Goal: Information Seeking & Learning: Understand process/instructions

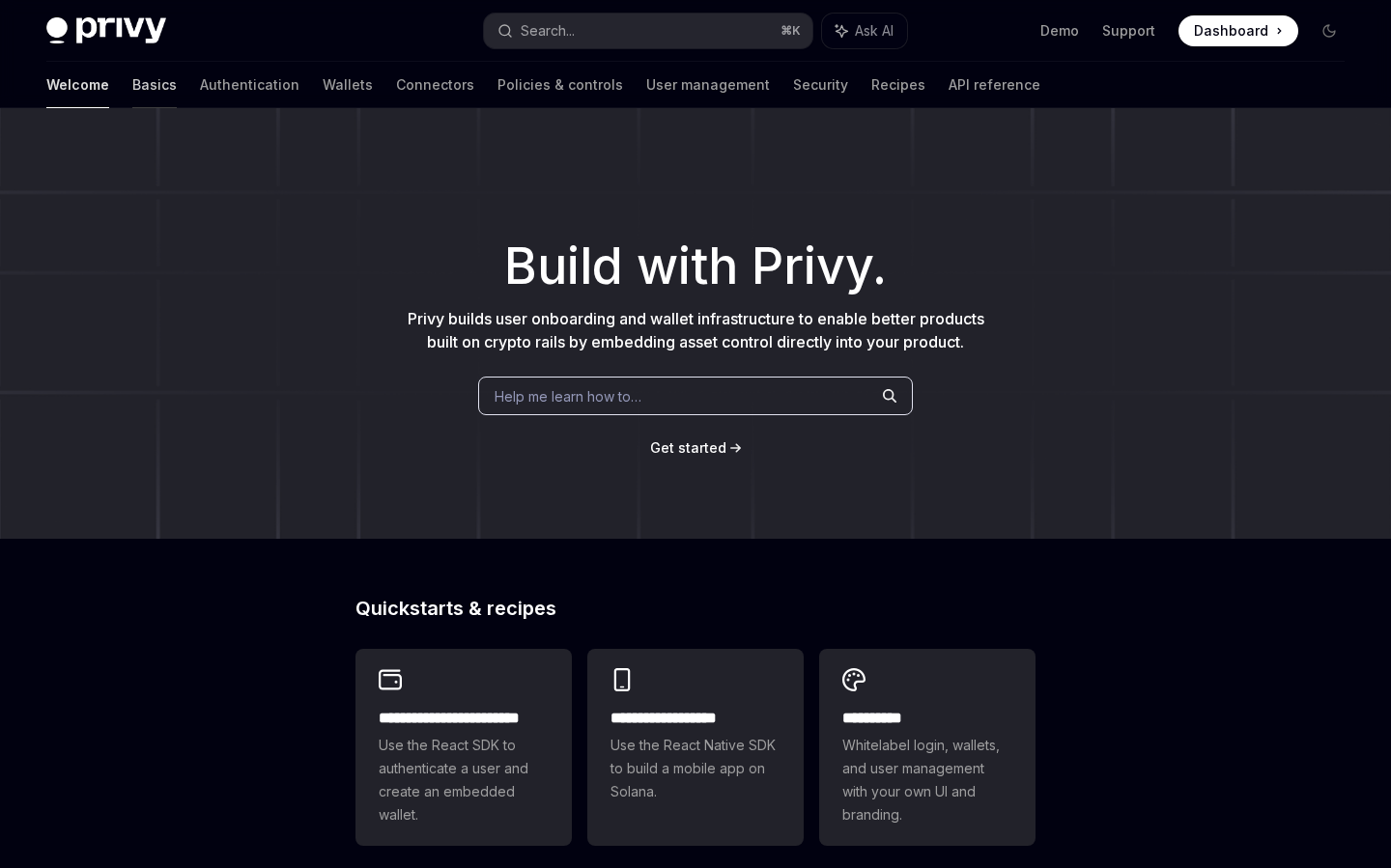
click at [132, 74] on link "Basics" at bounding box center [154, 85] width 45 height 47
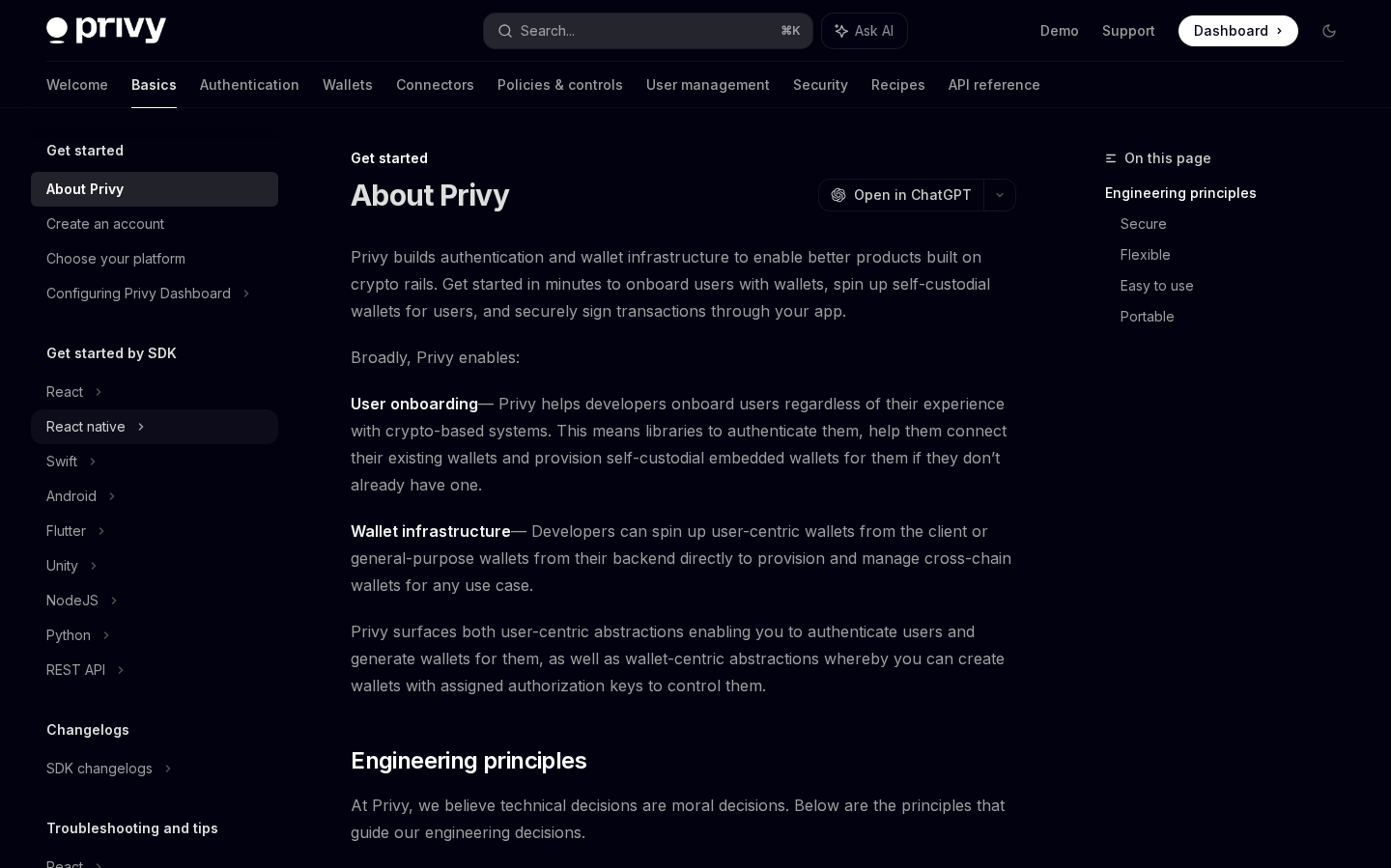
click at [95, 422] on div "React native" at bounding box center [87, 427] width 80 height 23
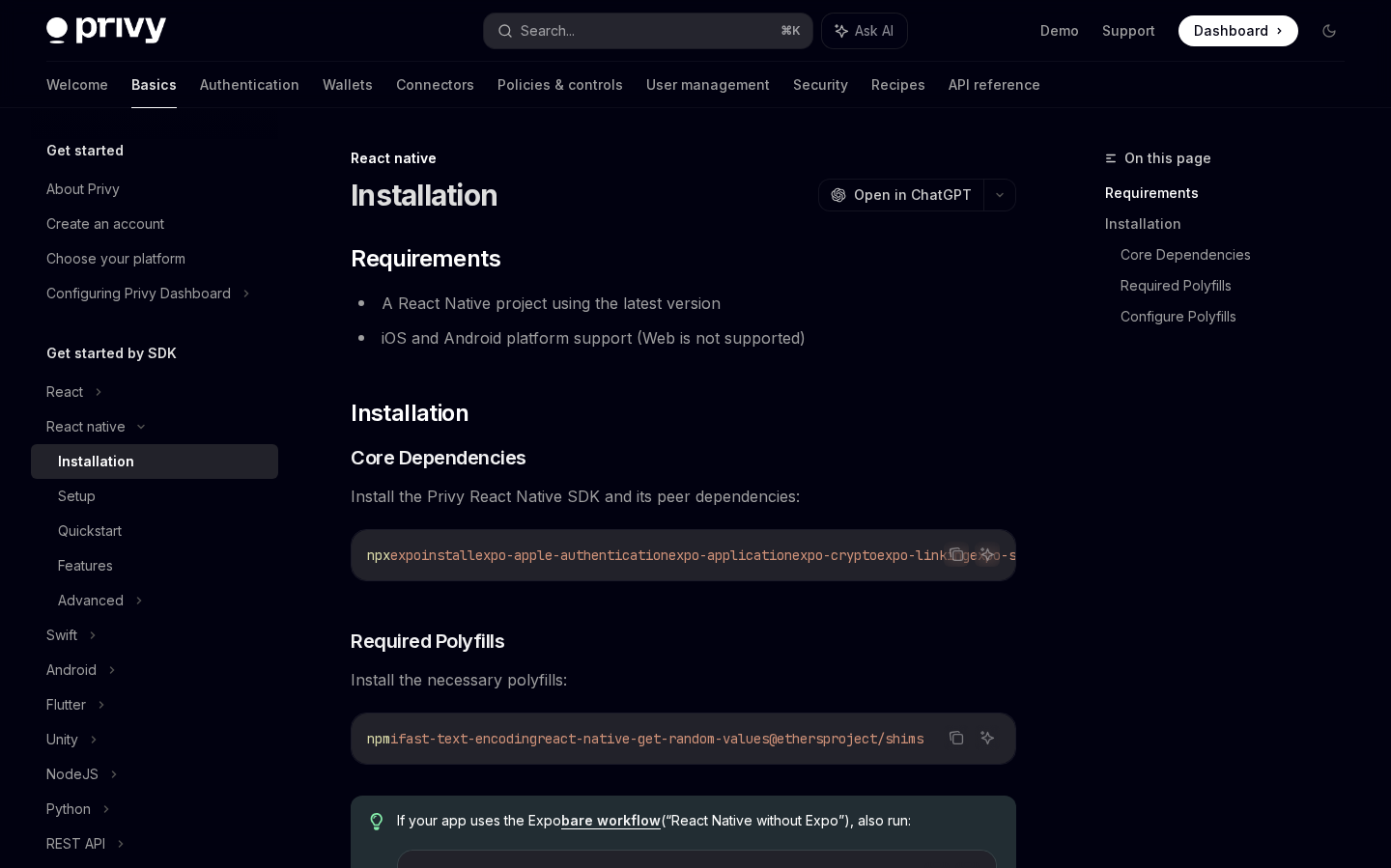
click at [96, 452] on div "Installation" at bounding box center [95, 461] width 77 height 23
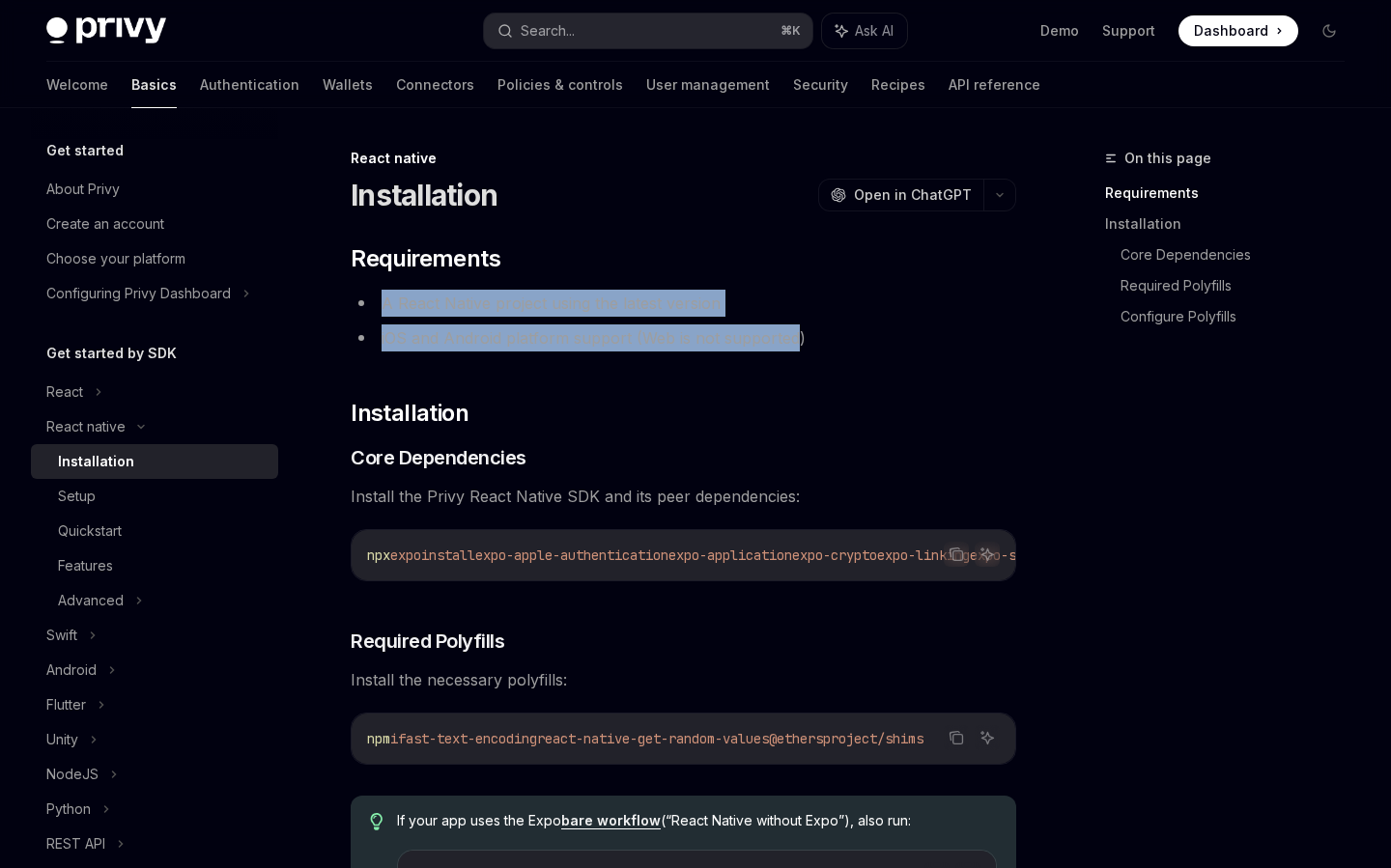
drag, startPoint x: 381, startPoint y: 300, endPoint x: 789, endPoint y: 342, distance: 410.2
click at [789, 342] on ul "A React Native project using the latest version iOS and Android platform suppor…" at bounding box center [683, 320] width 665 height 62
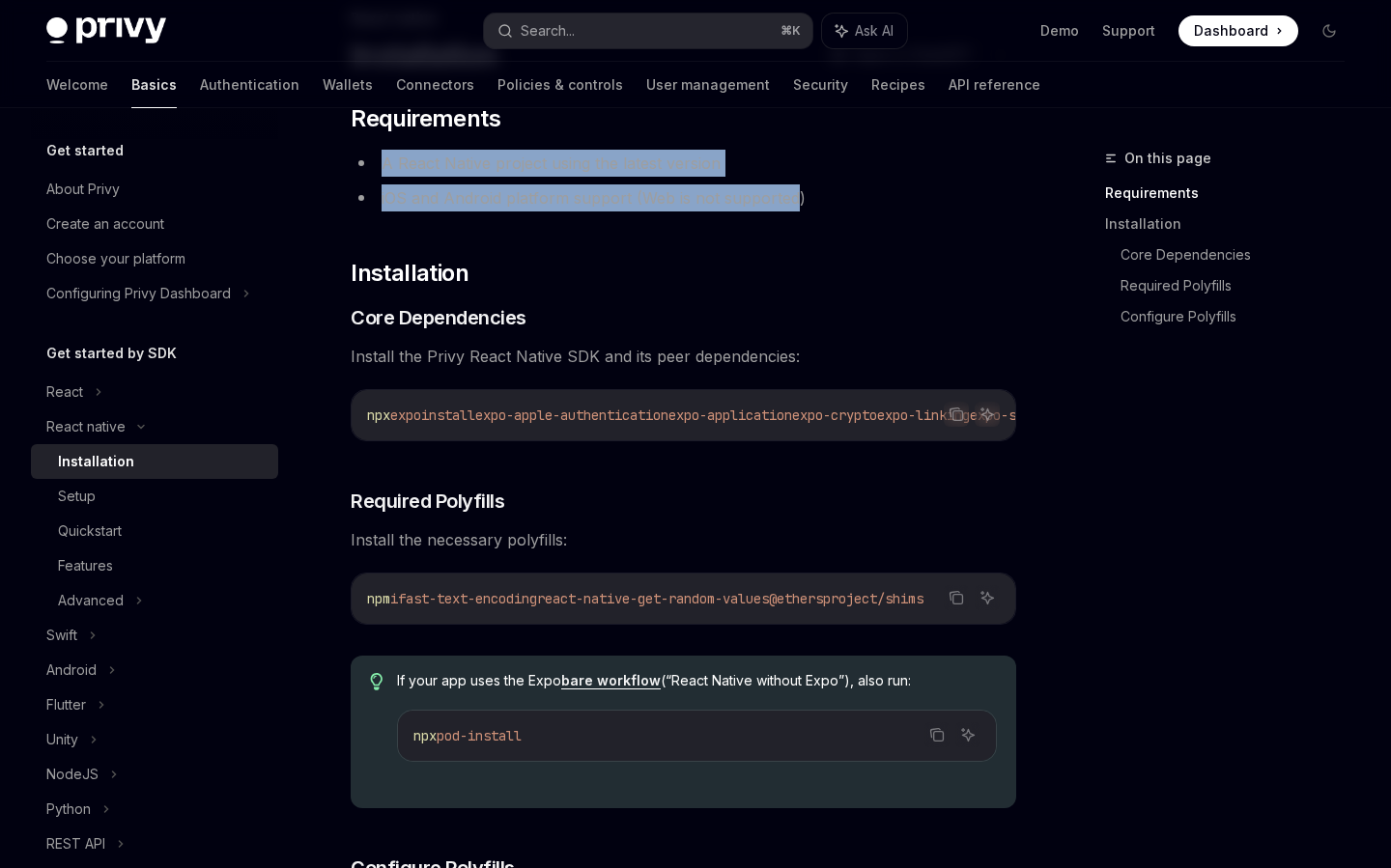
scroll to position [142, 0]
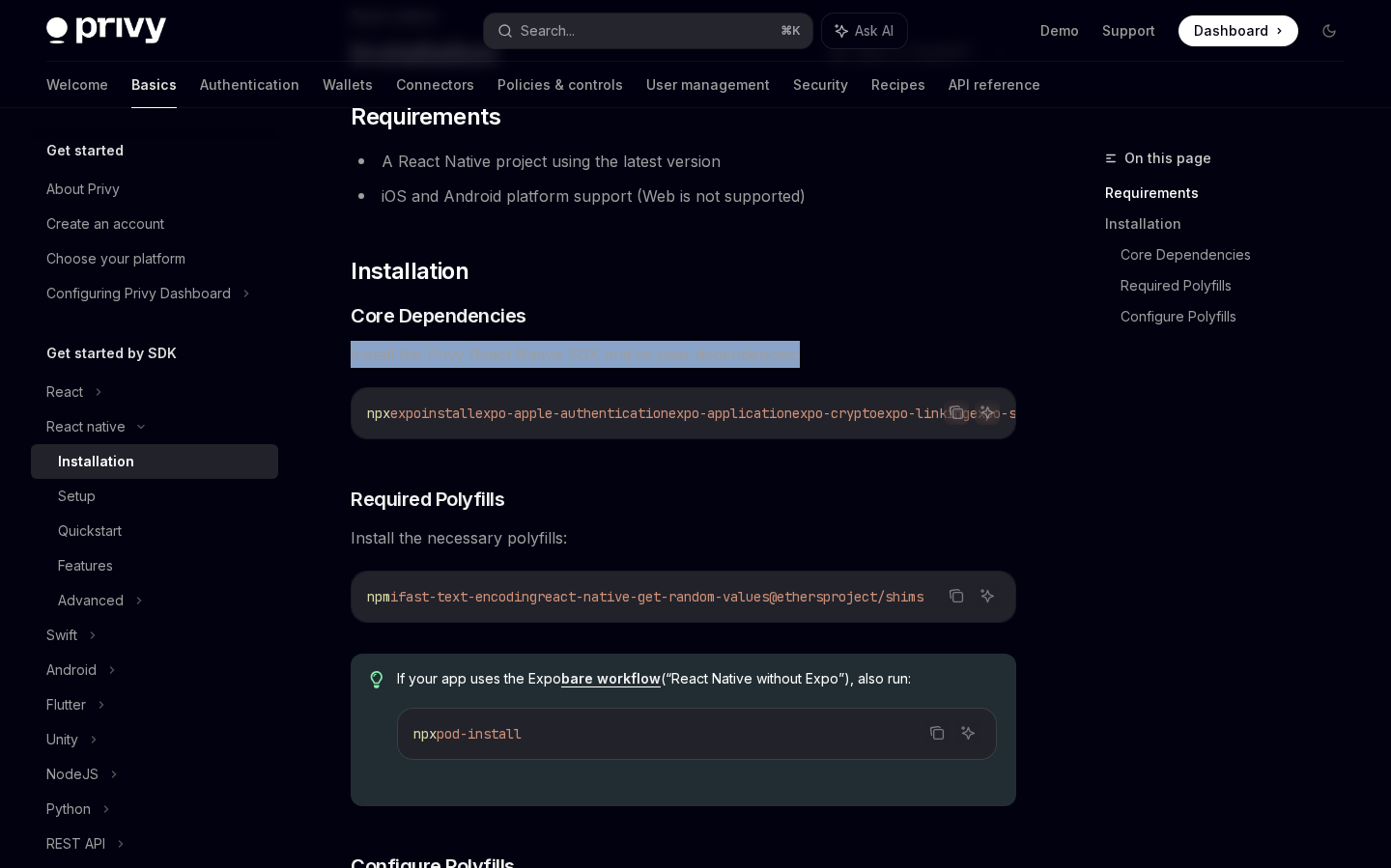
drag, startPoint x: 801, startPoint y: 350, endPoint x: 347, endPoint y: 345, distance: 454.0
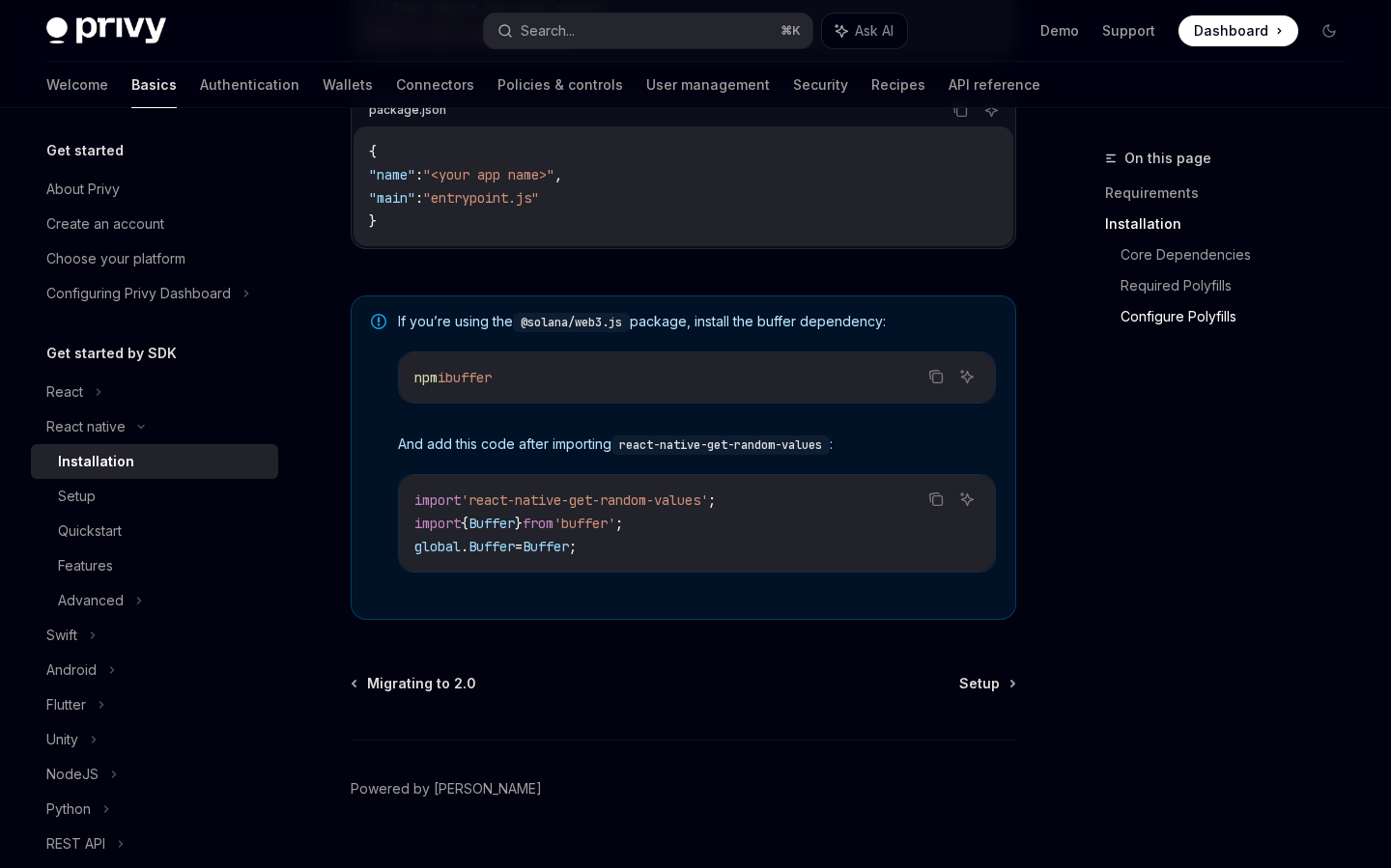
scroll to position [1347, 0]
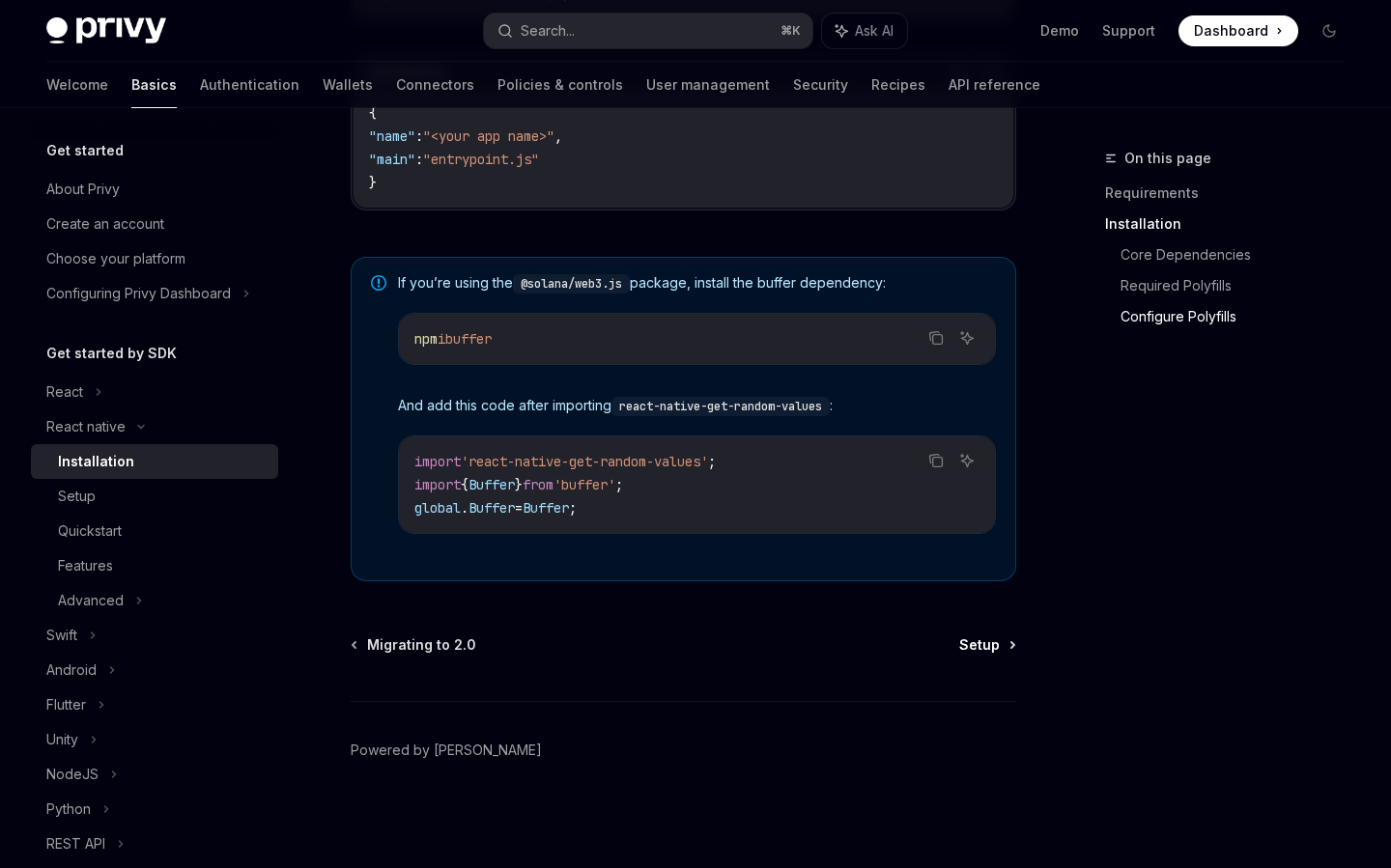
click at [997, 636] on span "Setup" at bounding box center [978, 644] width 41 height 19
type textarea "*"
